Goal: Task Accomplishment & Management: Use online tool/utility

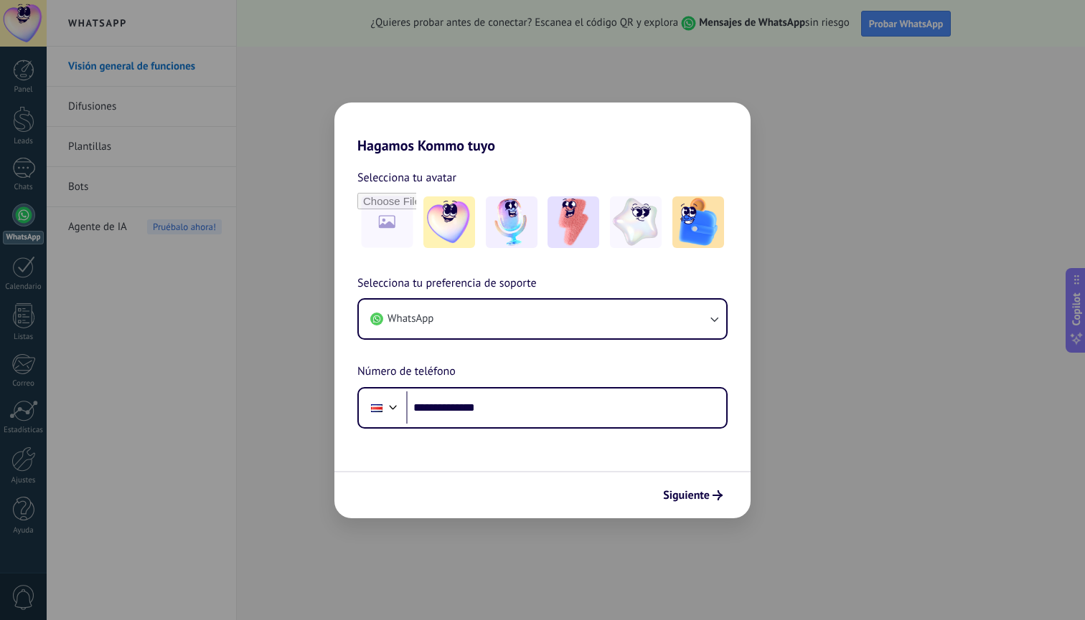
type input "**********"
click at [676, 491] on span "Siguiente" at bounding box center [686, 496] width 47 height 10
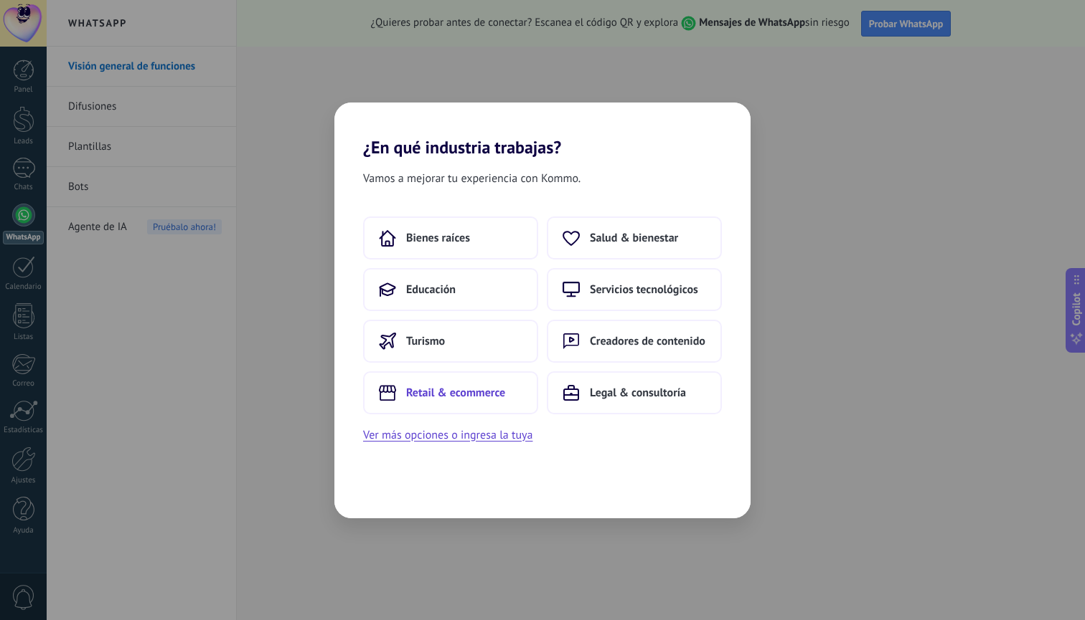
click at [481, 396] on span "Retail & ecommerce" at bounding box center [455, 393] width 99 height 14
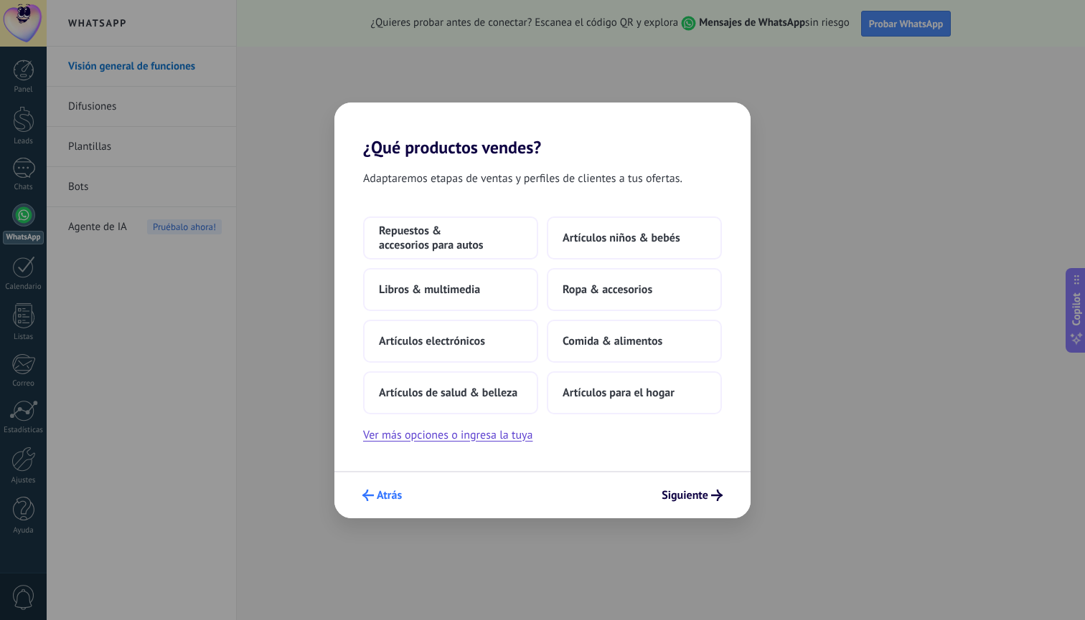
click at [390, 497] on span "Atrás" at bounding box center [389, 496] width 25 height 10
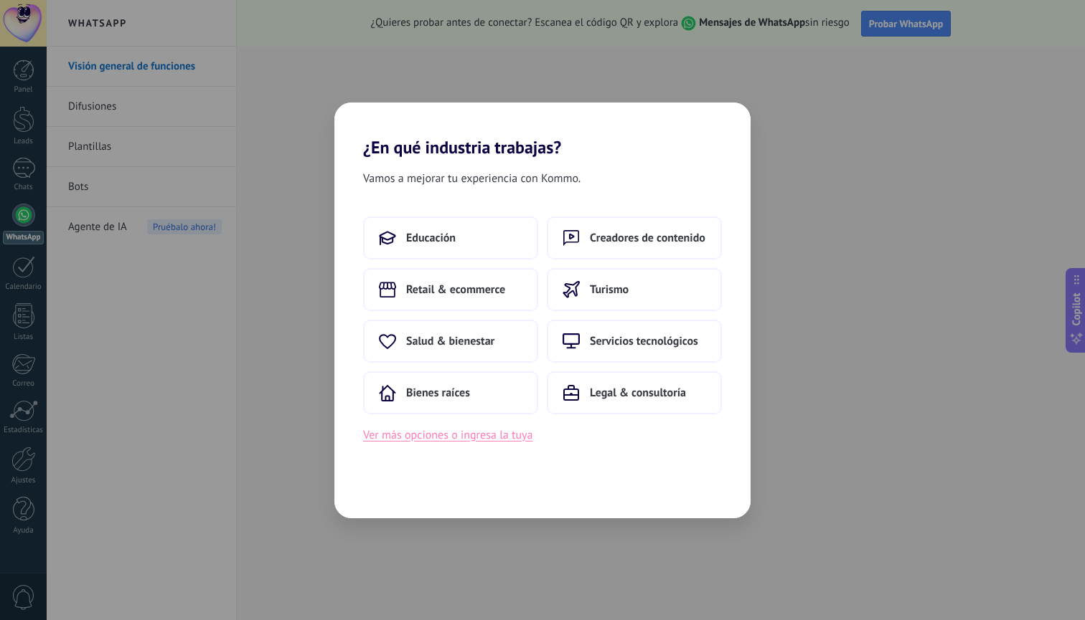
click at [463, 436] on button "Ver más opciones o ingresa la tuya" at bounding box center [447, 435] width 169 height 19
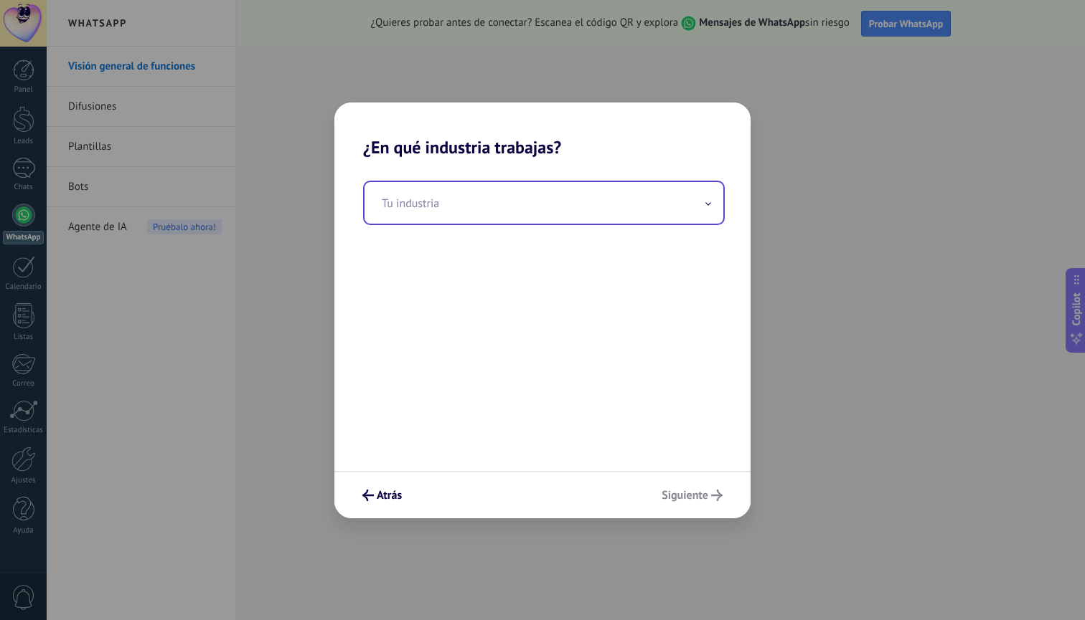
click at [473, 207] on input "text" at bounding box center [543, 203] width 359 height 42
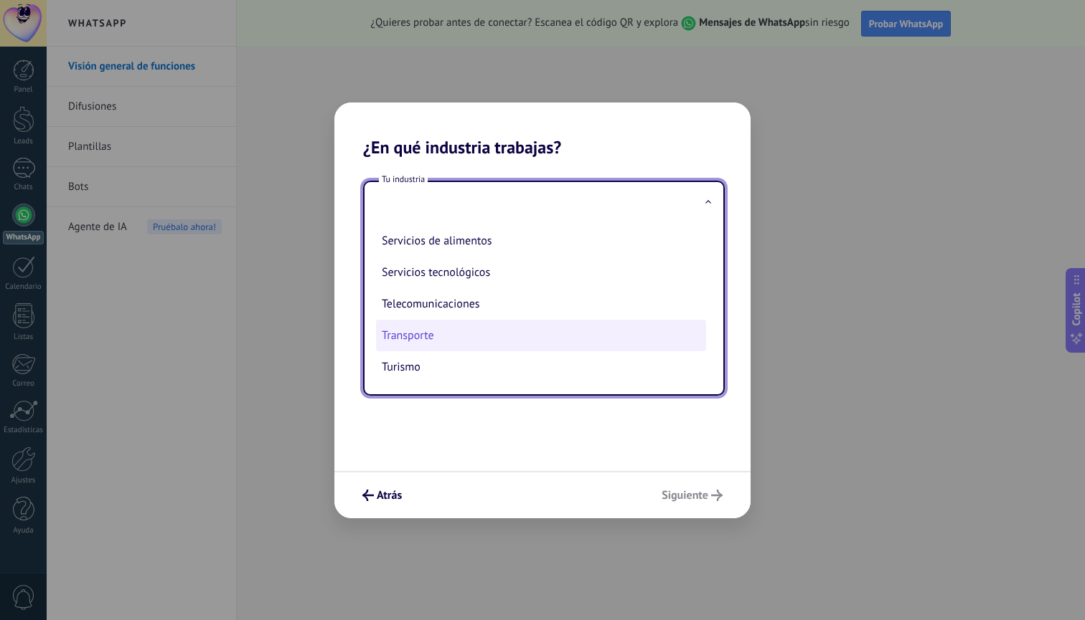
scroll to position [381, 0]
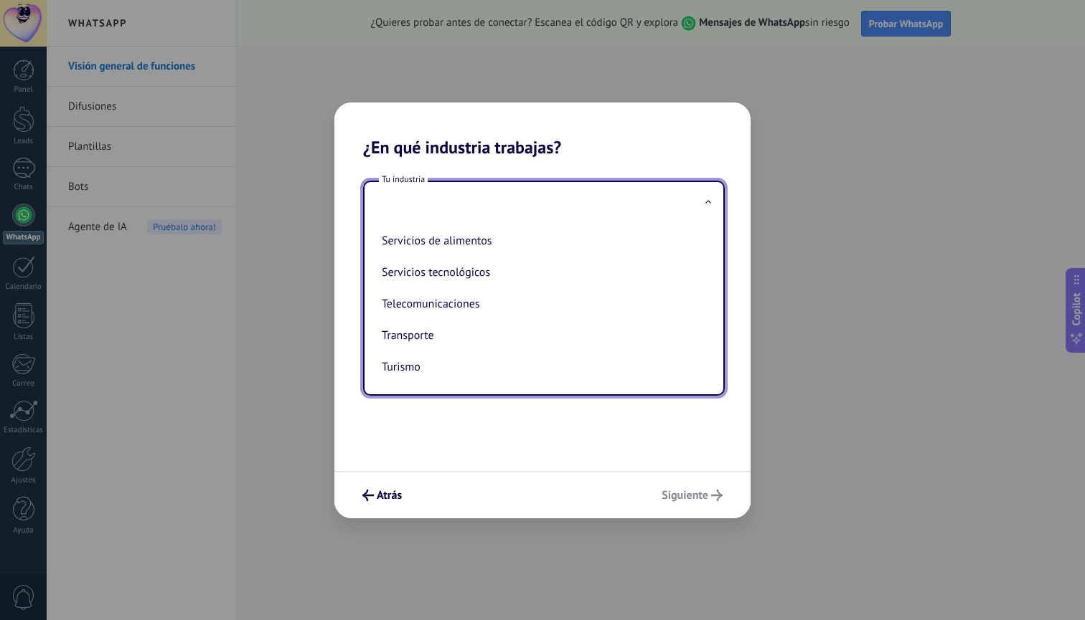
click at [453, 334] on li "Transporte" at bounding box center [541, 336] width 330 height 32
type input "**********"
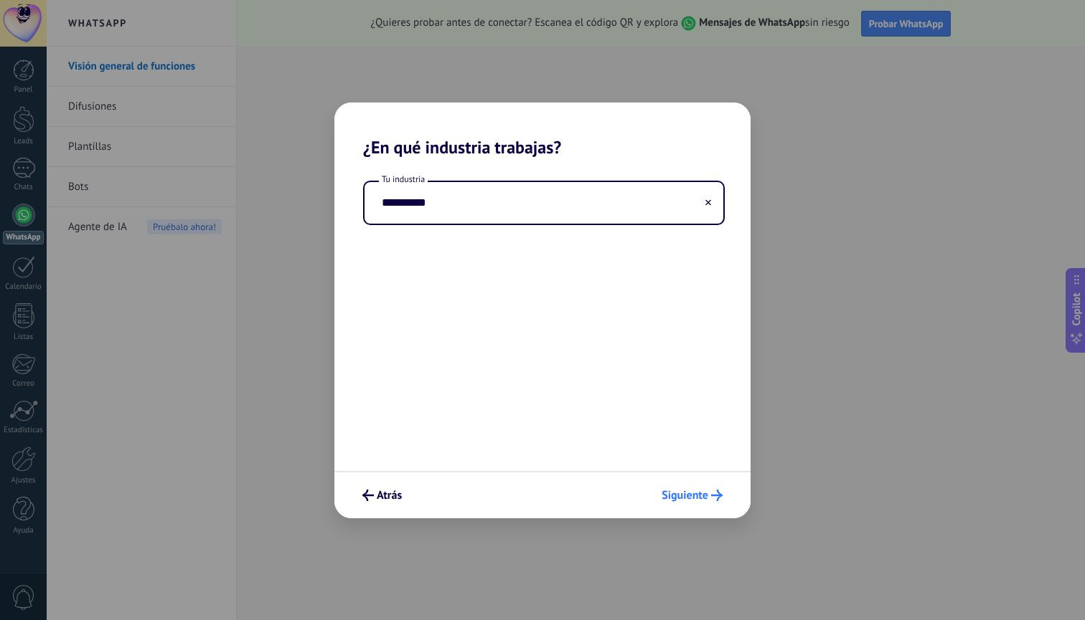
click at [674, 492] on span "Siguiente" at bounding box center [684, 496] width 47 height 10
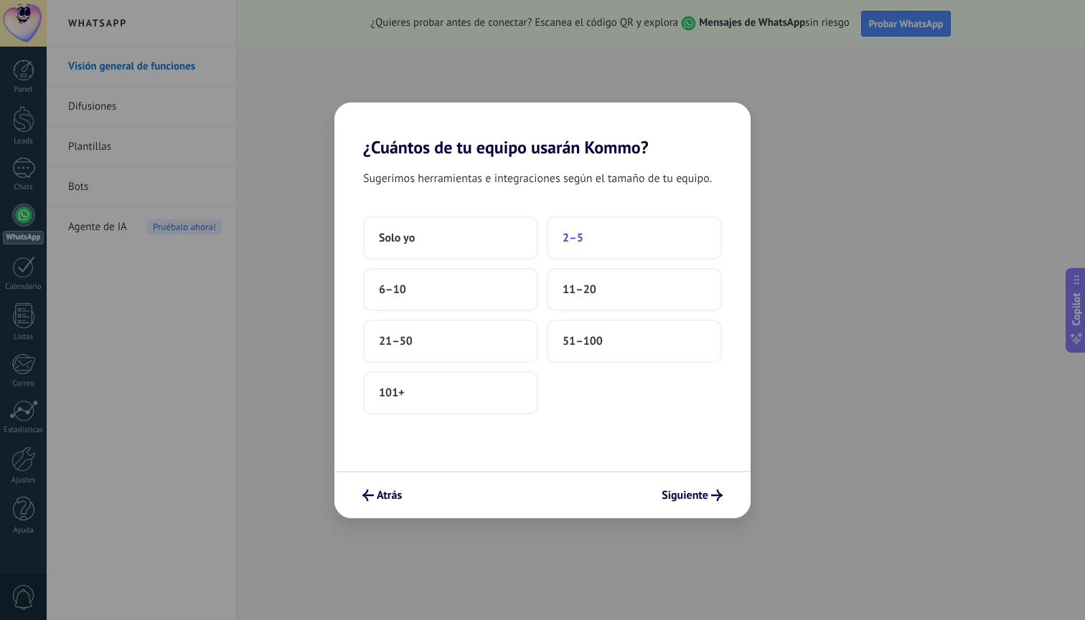
click at [593, 245] on button "2–5" at bounding box center [634, 238] width 175 height 43
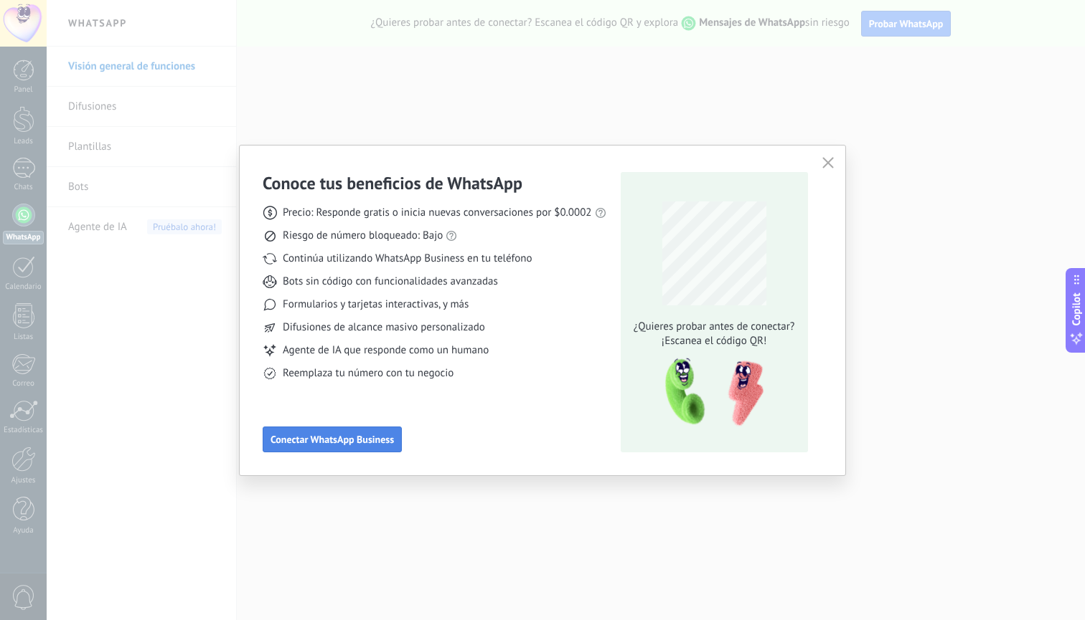
click at [283, 436] on span "Conectar WhatsApp Business" at bounding box center [331, 440] width 123 height 10
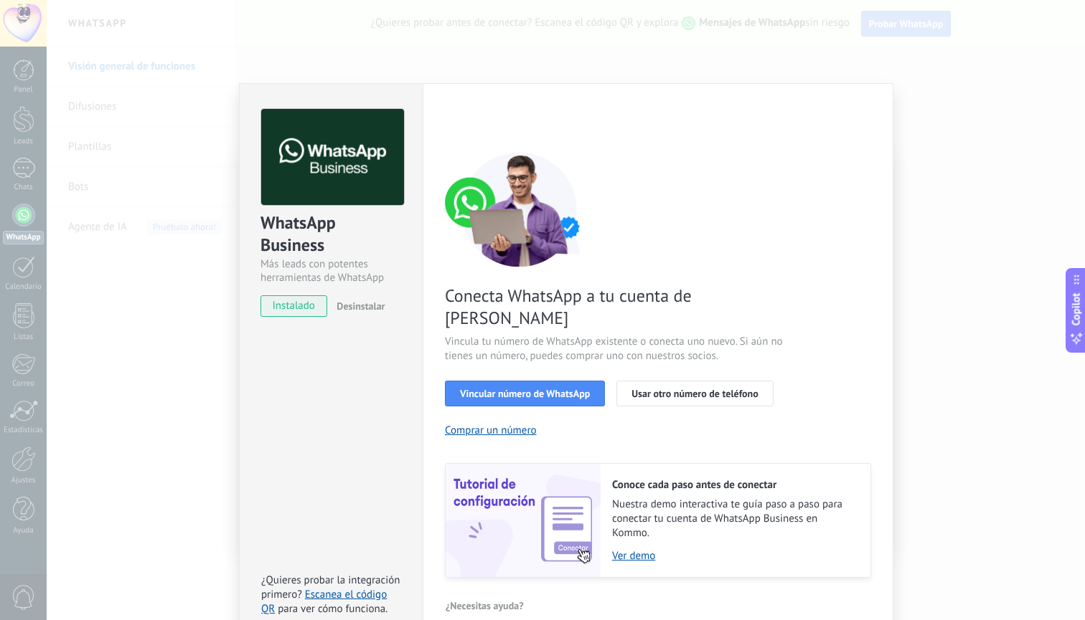
scroll to position [13, 0]
click at [532, 383] on button "Vincular número de WhatsApp" at bounding box center [525, 395] width 160 height 26
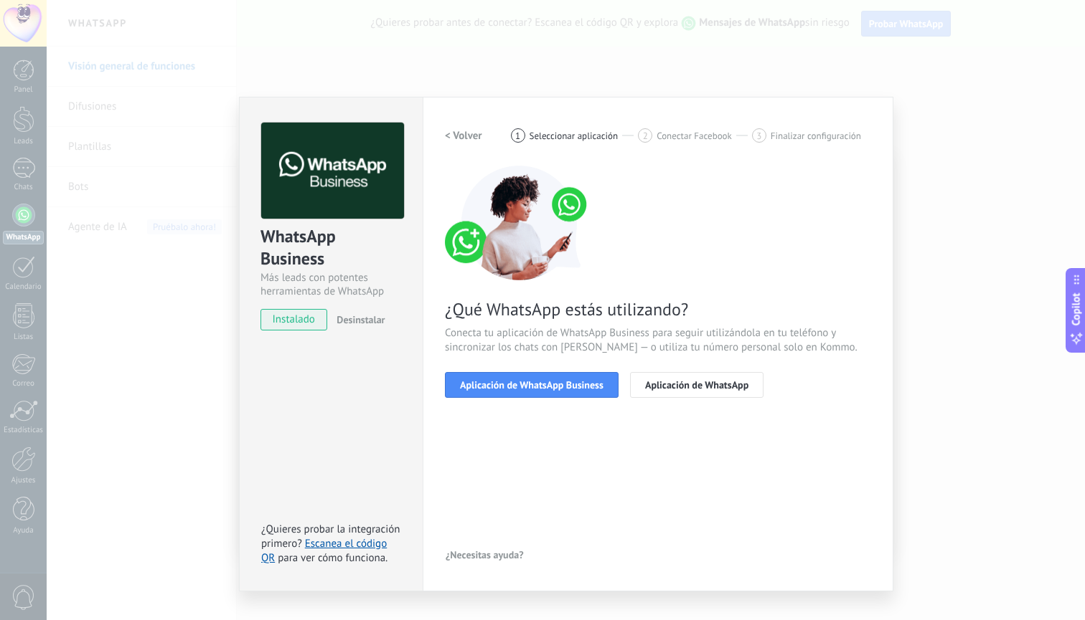
scroll to position [0, 0]
click at [605, 388] on button "Aplicación de WhatsApp Business" at bounding box center [532, 385] width 174 height 26
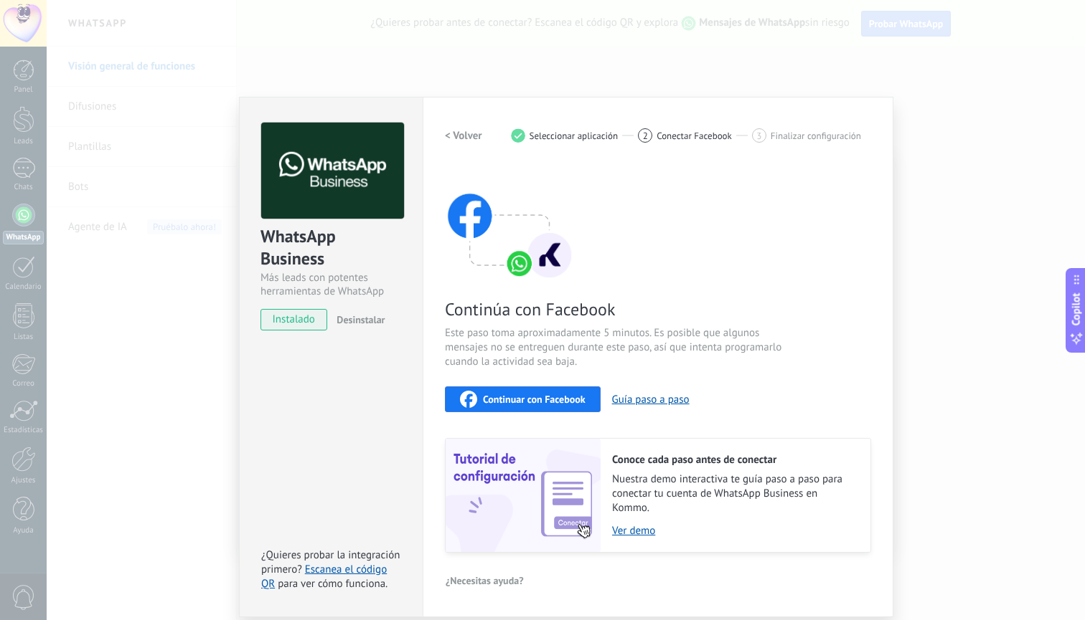
click at [571, 395] on span "Continuar con Facebook" at bounding box center [534, 400] width 103 height 10
click at [527, 131] on div "1 Seleccionar aplicación" at bounding box center [575, 135] width 128 height 14
click at [481, 134] on h2 "< Volver" at bounding box center [463, 136] width 37 height 14
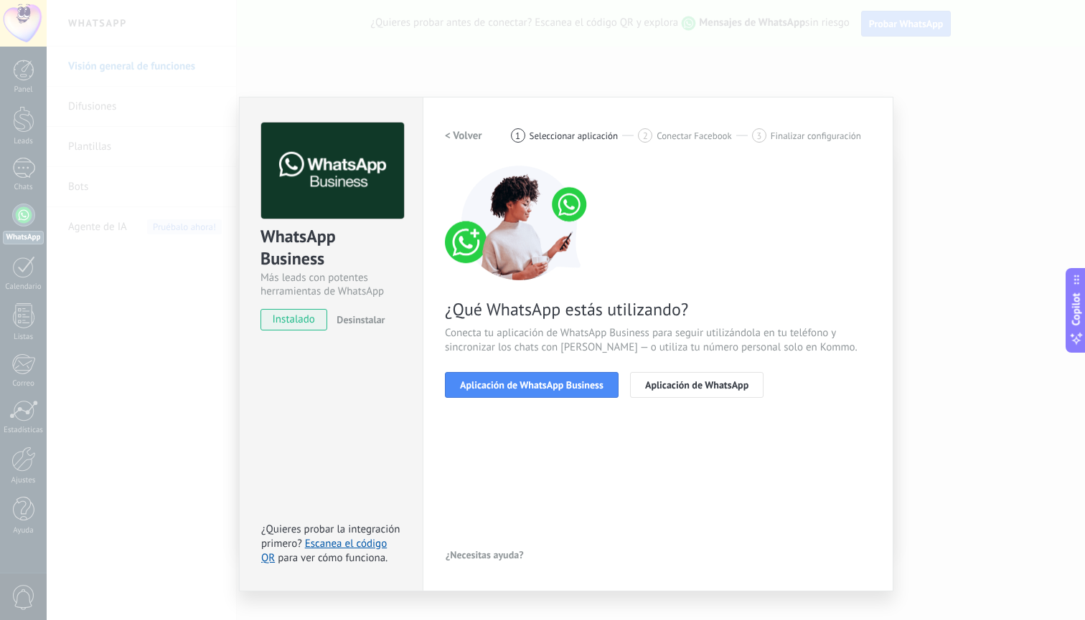
click at [475, 134] on h2 "< Volver" at bounding box center [463, 136] width 37 height 14
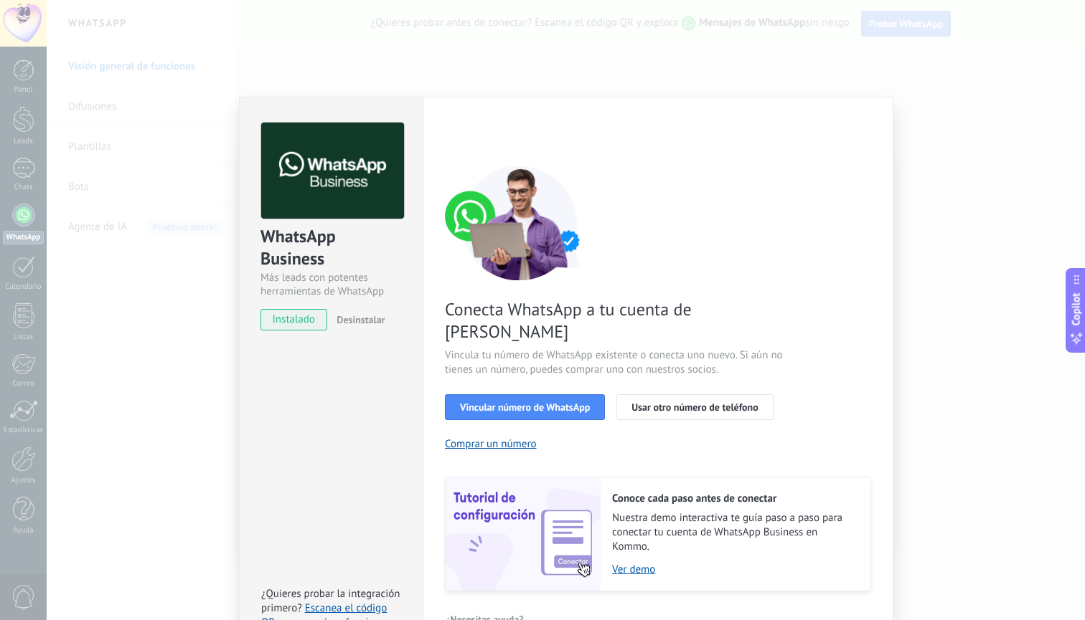
click at [475, 134] on div "< Volver 1 Seleccionar aplicación 2 Conectar Facebook 3 Finalizar configuración" at bounding box center [658, 136] width 426 height 26
